Goal: Check status: Check status

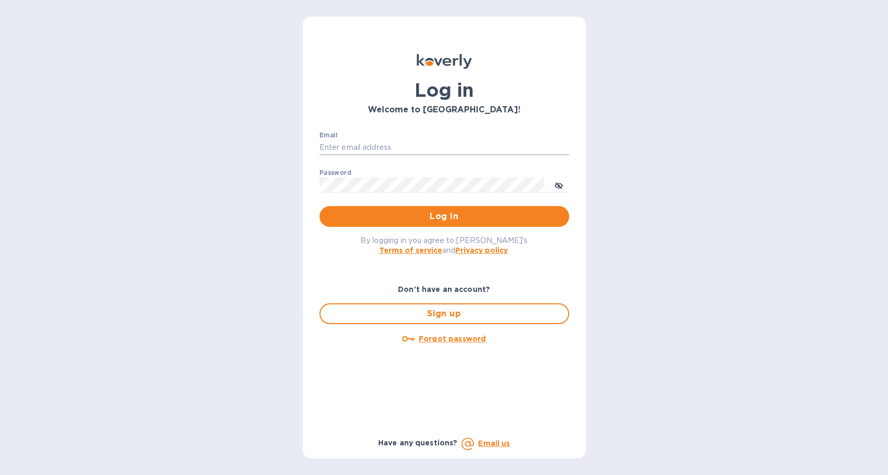
click at [327, 148] on input "Email" at bounding box center [445, 148] width 250 height 16
type input "[EMAIL_ADDRESS][DOMAIN_NAME]"
click at [320, 206] on button "Log in" at bounding box center [445, 216] width 250 height 21
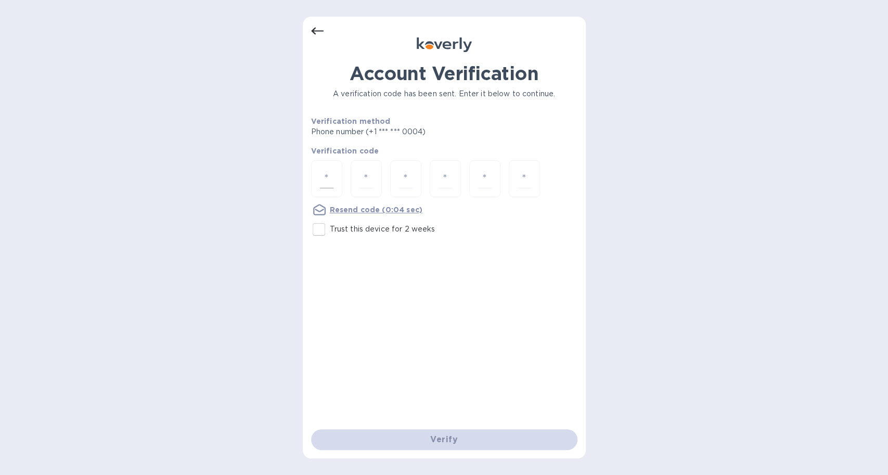
click at [334, 182] on div at bounding box center [326, 178] width 31 height 37
type input "6"
type input "5"
type input "0"
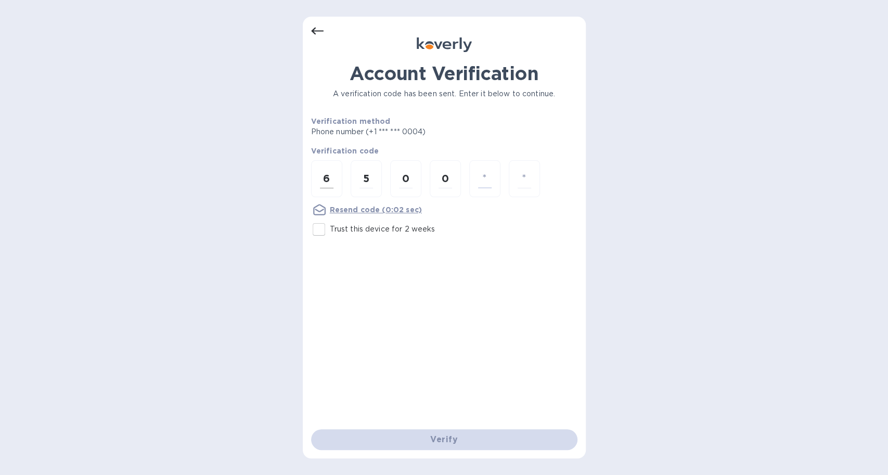
type input "7"
type input "9"
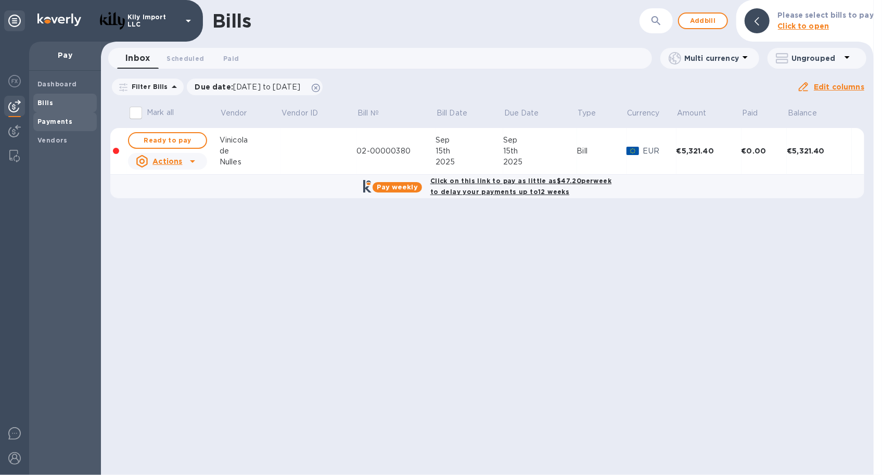
click at [64, 125] on span "Payments" at bounding box center [54, 122] width 35 height 10
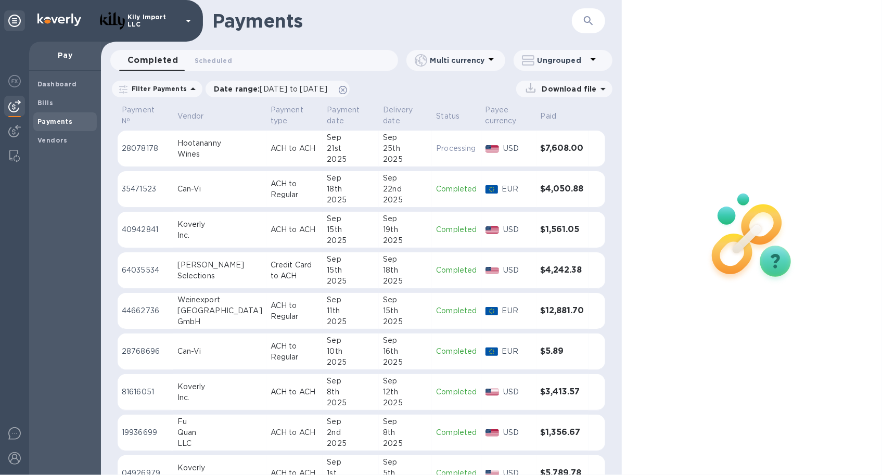
click at [327, 139] on div "Sep" at bounding box center [351, 137] width 48 height 11
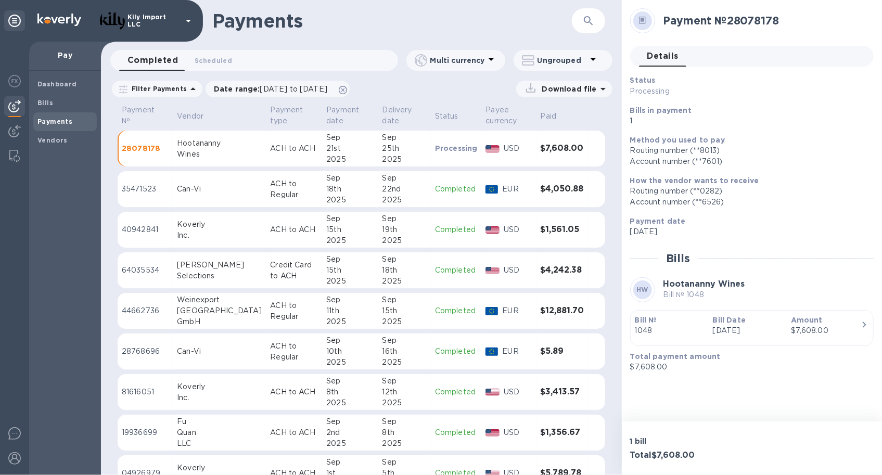
click at [862, 325] on icon "button" at bounding box center [864, 325] width 12 height 12
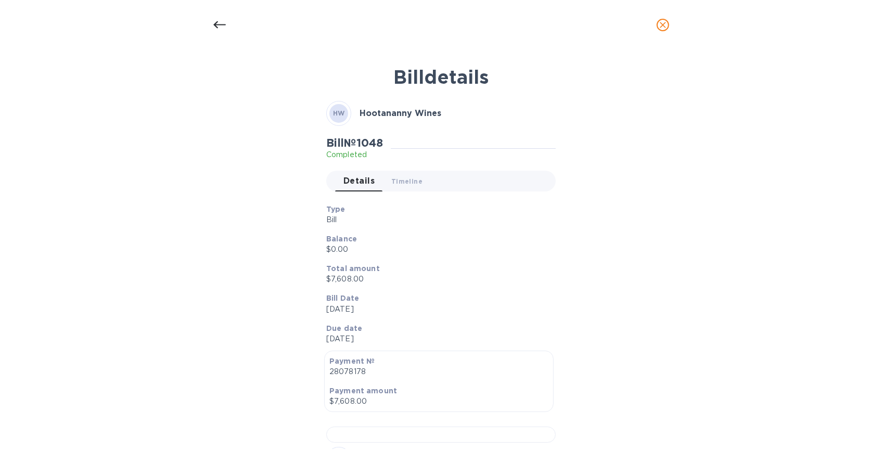
click at [232, 239] on div "Bill details HW Hootananny Wines Bill № 1048 Completed Details 0 Timeline 0 Typ…" at bounding box center [441, 254] width 494 height 390
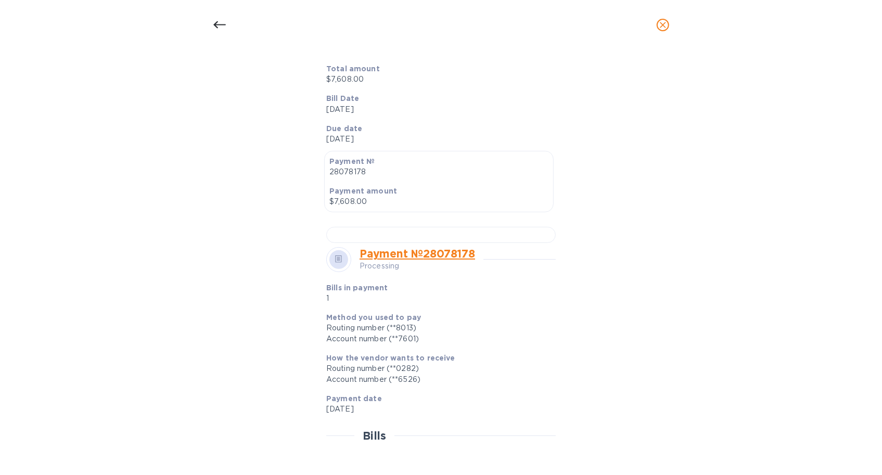
scroll to position [208, 0]
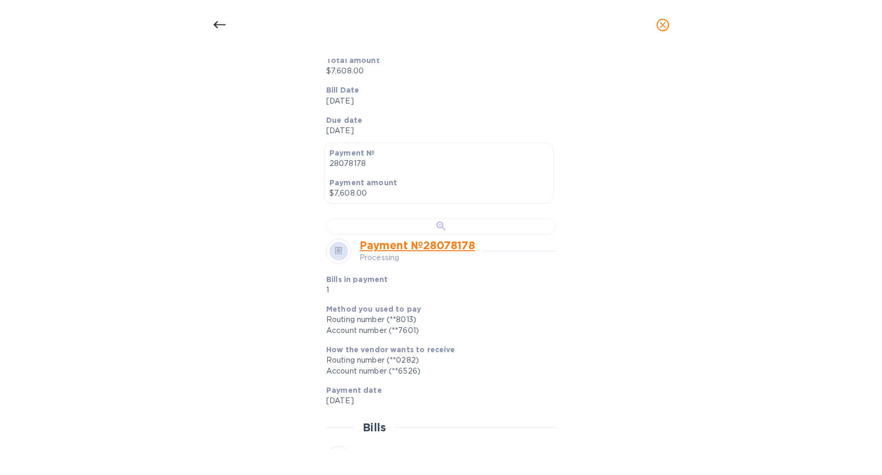
click at [444, 235] on div at bounding box center [441, 227] width 230 height 16
click at [217, 25] on icon at bounding box center [219, 25] width 12 height 12
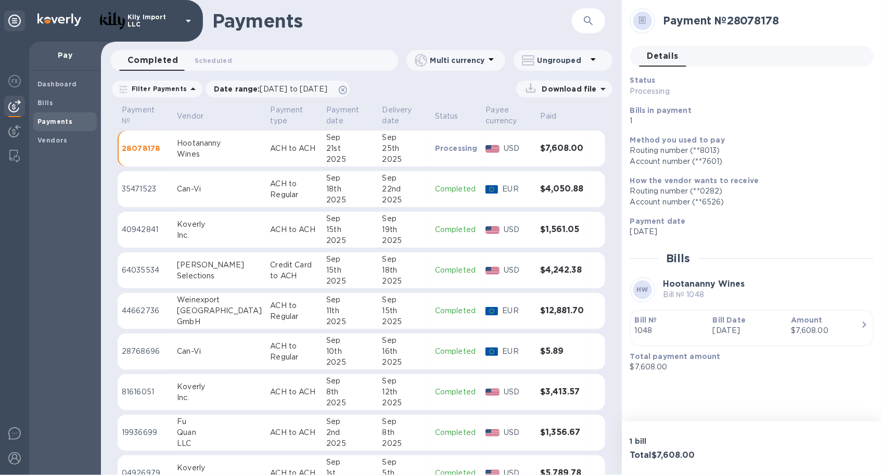
click at [173, 184] on td "35471523" at bounding box center [145, 189] width 55 height 36
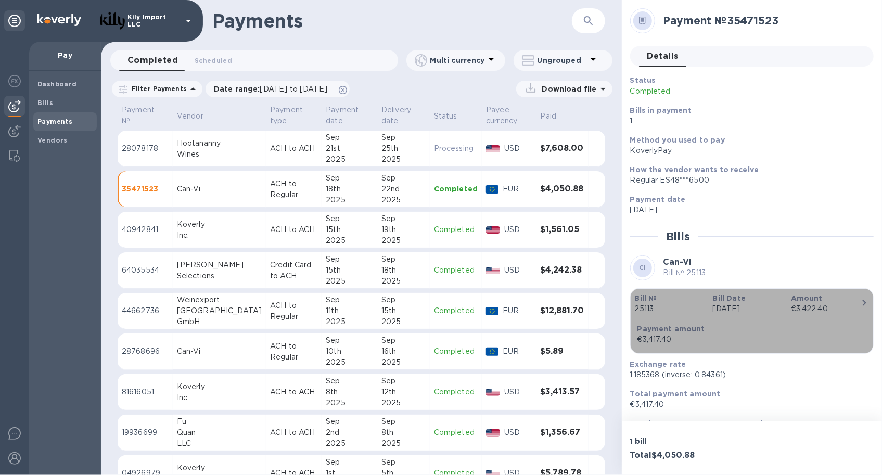
click at [853, 299] on p "Amount" at bounding box center [826, 298] width 70 height 10
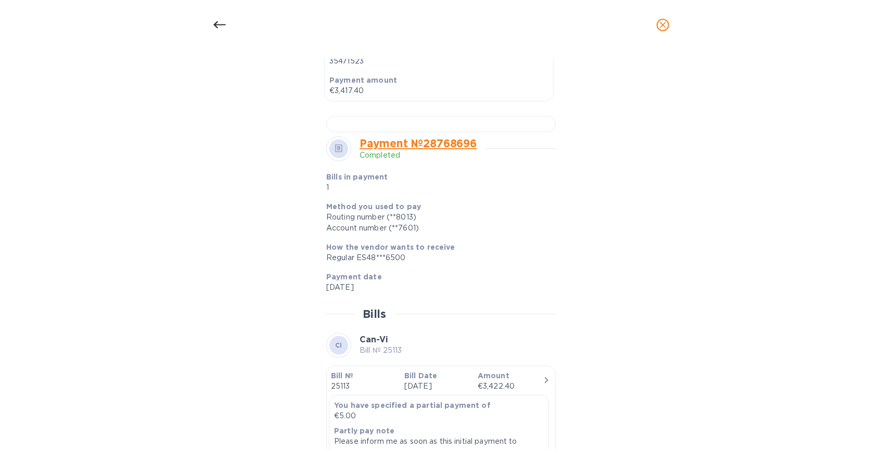
scroll to position [416, 0]
